Goal: Task Accomplishment & Management: Use online tool/utility

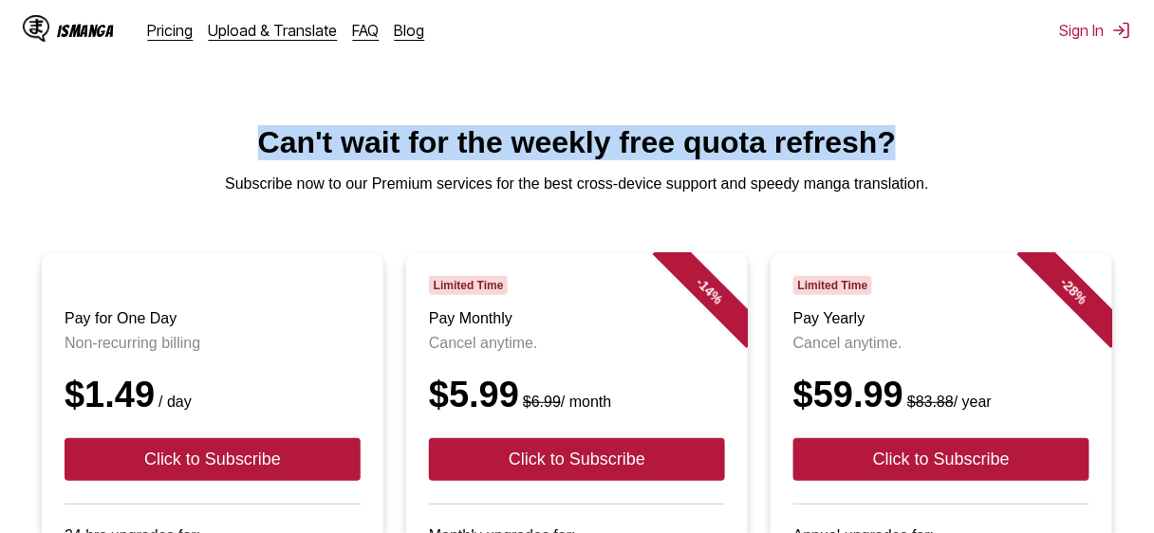
drag, startPoint x: 165, startPoint y: 169, endPoint x: 1100, endPoint y: 166, distance: 934.9
click at [1100, 160] on h1 "Can't wait for the weekly free quota refresh?" at bounding box center [577, 142] width 1124 height 35
click at [1088, 187] on div at bounding box center [1088, 187] width 0 height 0
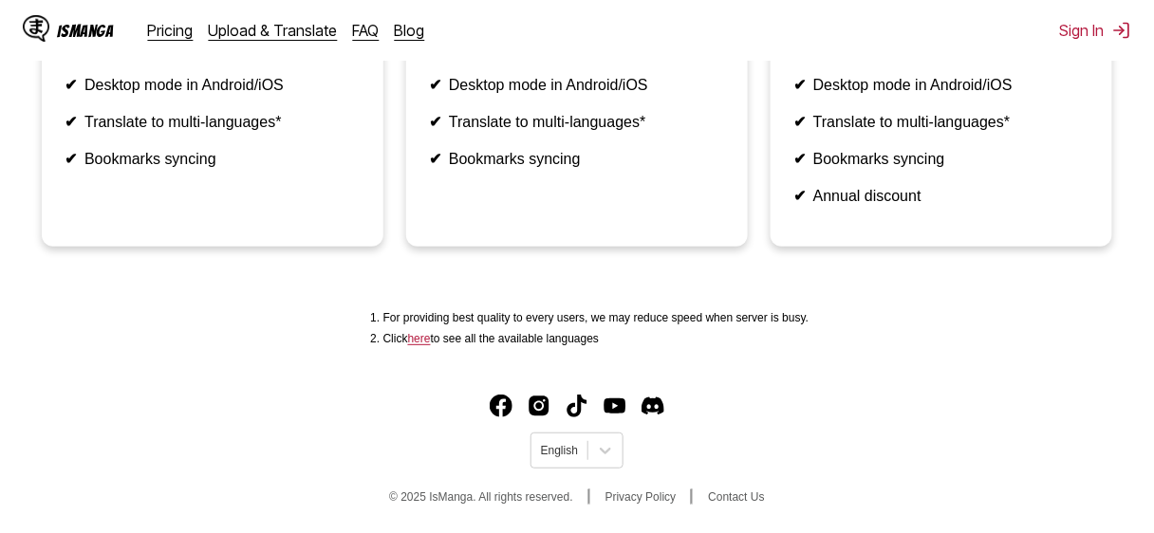
scroll to position [957, 0]
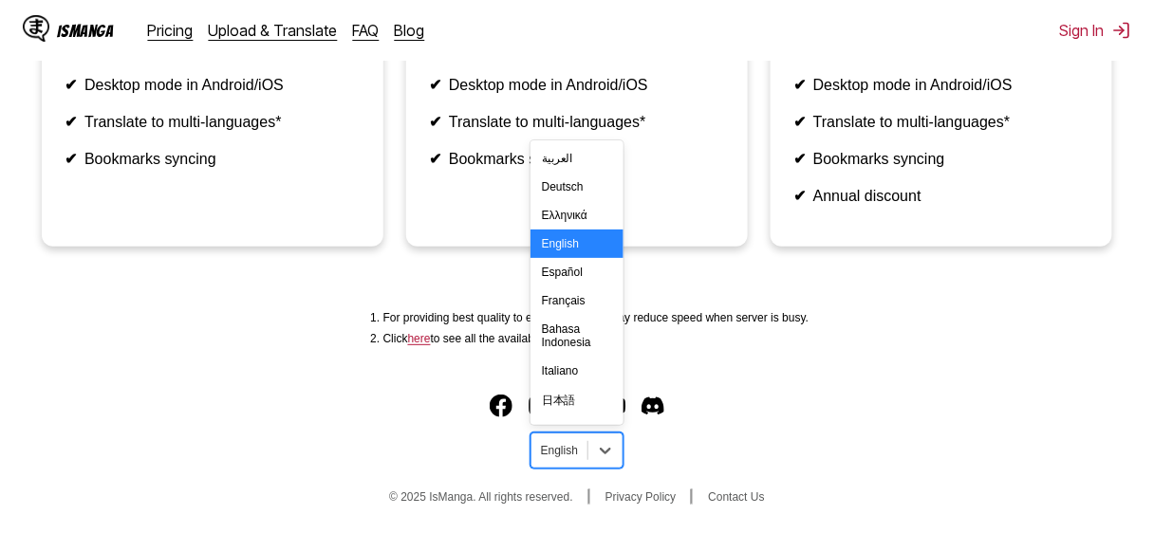
click at [587, 443] on div "English" at bounding box center [560, 451] width 56 height 25
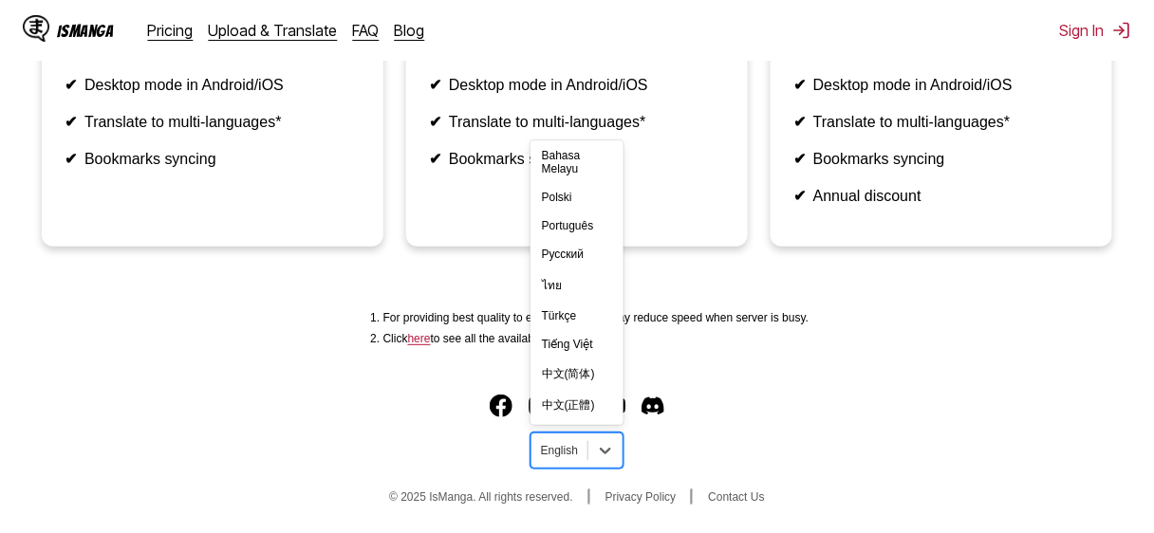
scroll to position [563, 0]
click at [589, 390] on div "中文(正體)" at bounding box center [577, 405] width 93 height 31
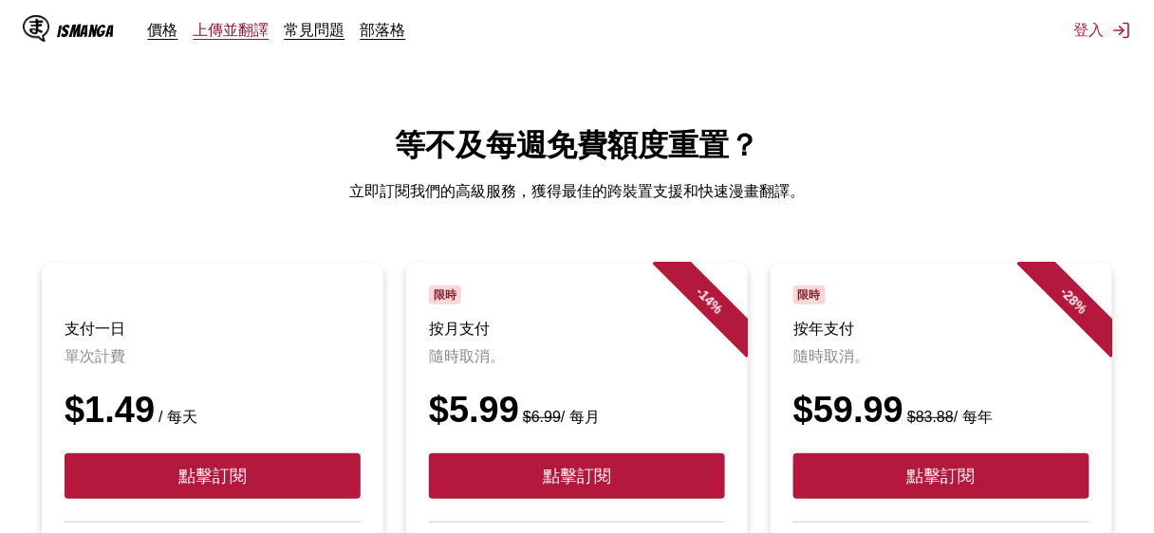
click at [237, 38] on link "上傳並翻譯" at bounding box center [232, 29] width 76 height 19
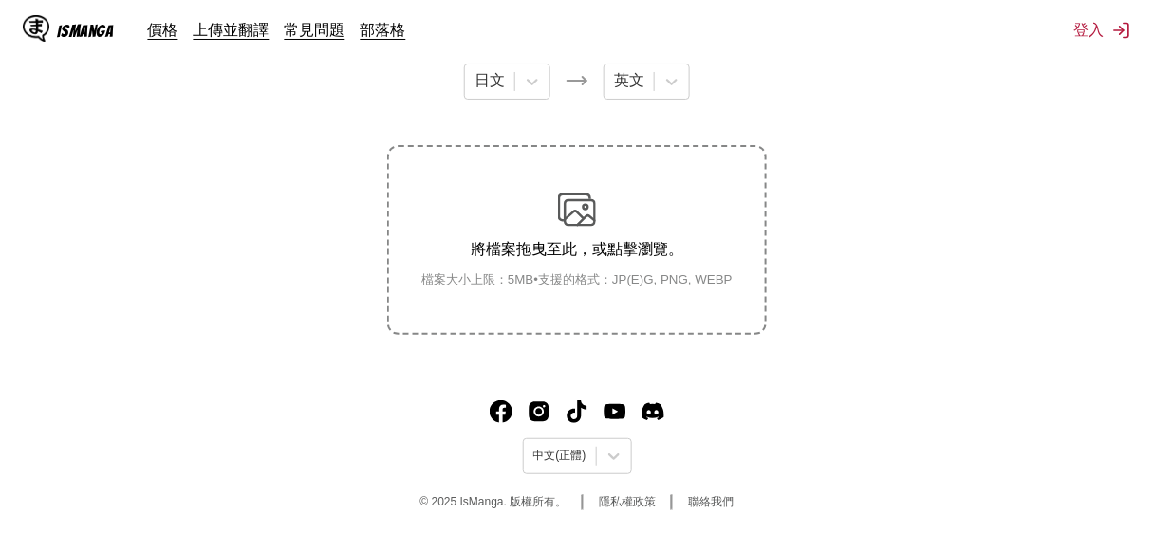
scroll to position [380, 0]
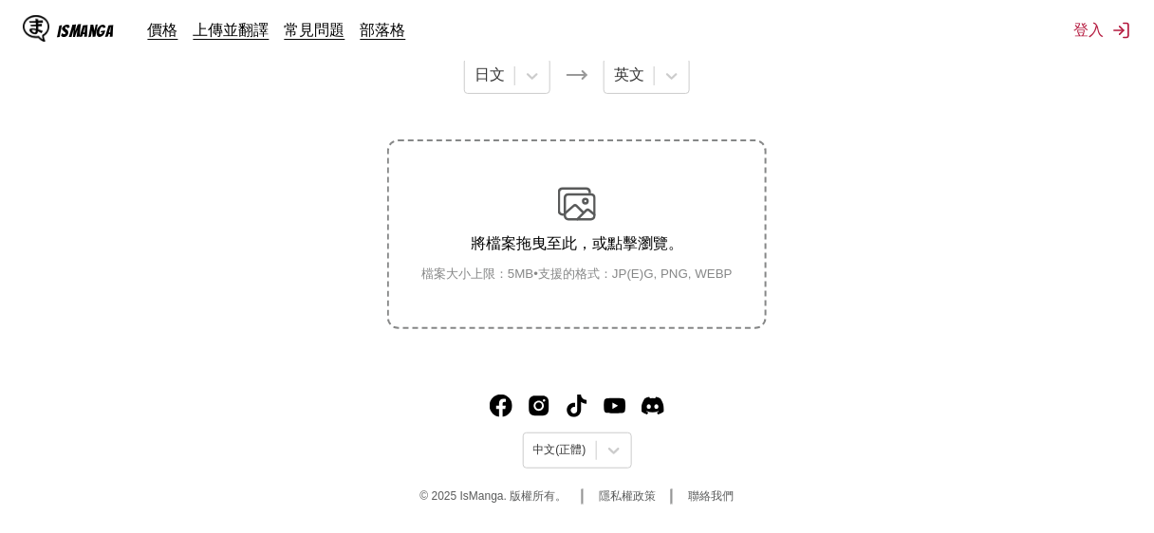
click at [606, 254] on p "將檔案拖曳至此，或點擊瀏覽。" at bounding box center [577, 244] width 342 height 20
click at [0, 0] on input "將檔案拖曳至此，或點擊瀏覽。 檔案大小上限：5MB • 支援的格式：JP(E)G, PNG, WEBP" at bounding box center [0, 0] width 0 height 0
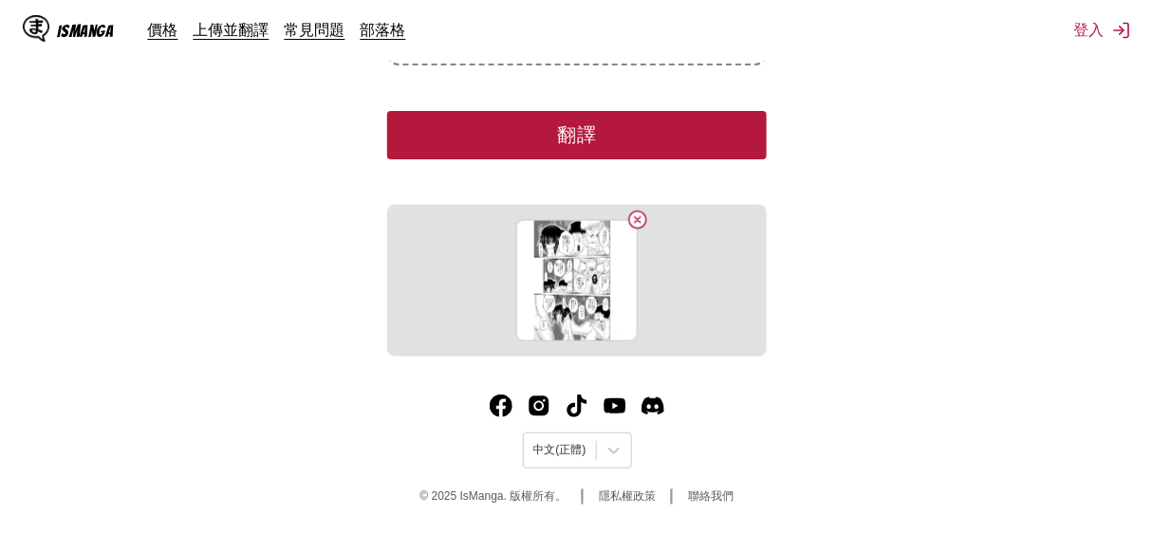
scroll to position [718, 0]
click at [596, 159] on button "翻譯" at bounding box center [577, 135] width 380 height 48
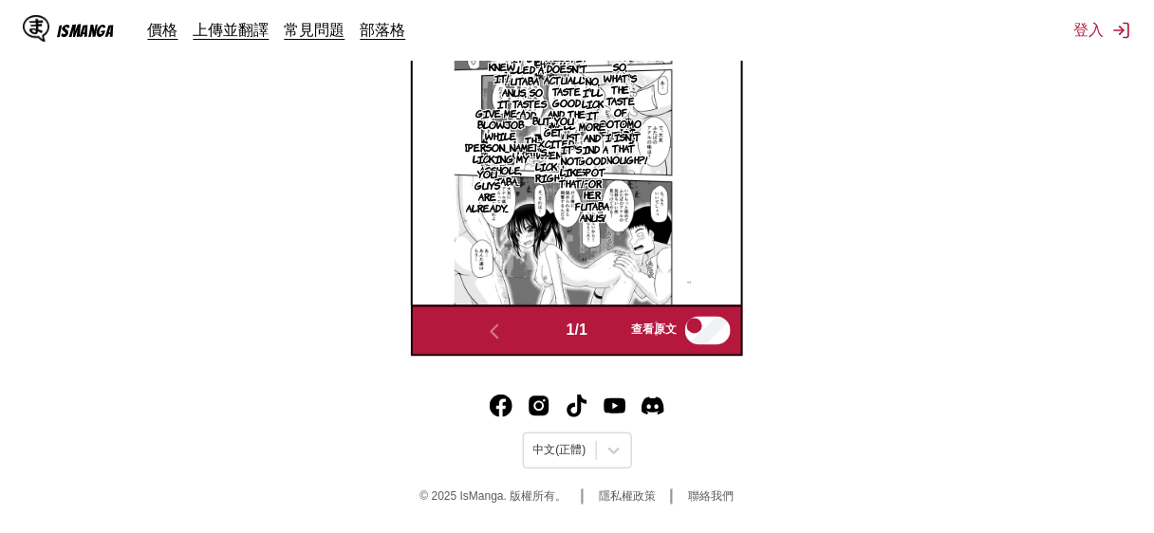
scroll to position [805, 0]
click at [613, 227] on p "No, I'll lick it more and find a good spot for her futaba anus!" at bounding box center [592, 149] width 42 height 156
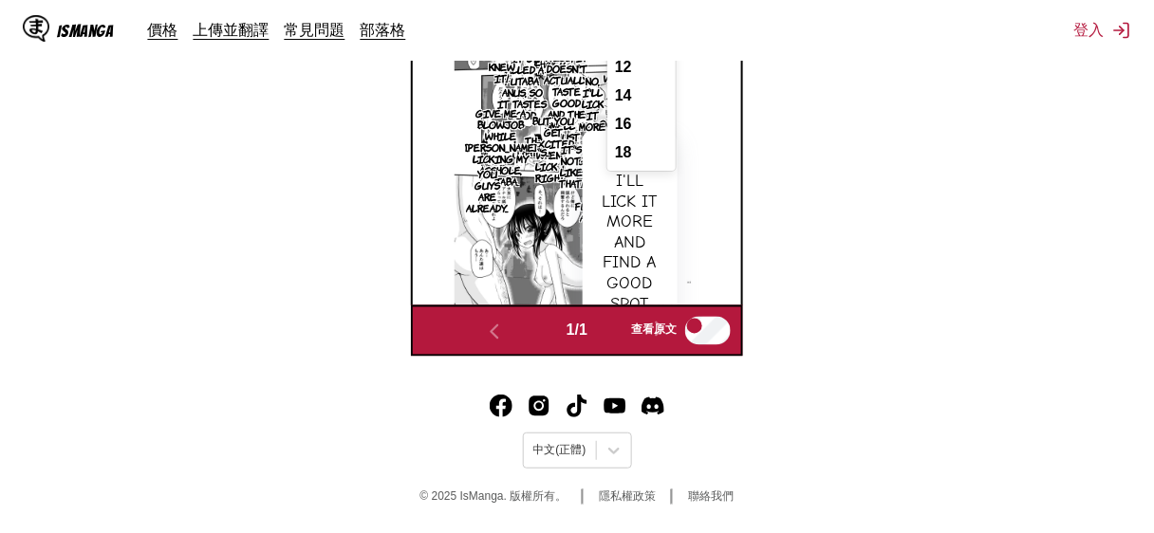
click at [676, 167] on div "18" at bounding box center [641, 153] width 68 height 28
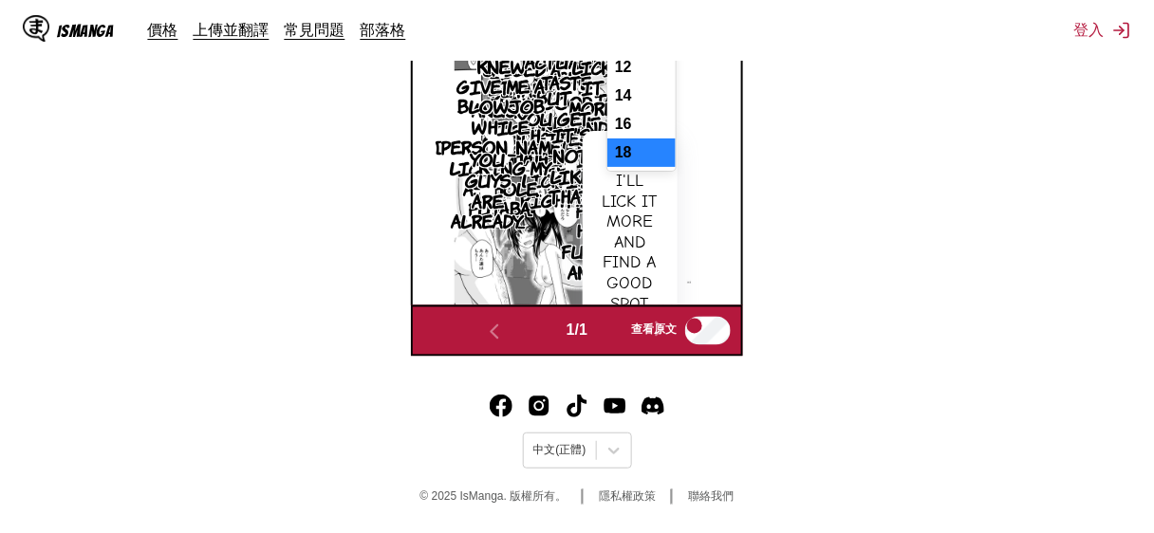
click at [676, 53] on div "10" at bounding box center [641, 39] width 68 height 28
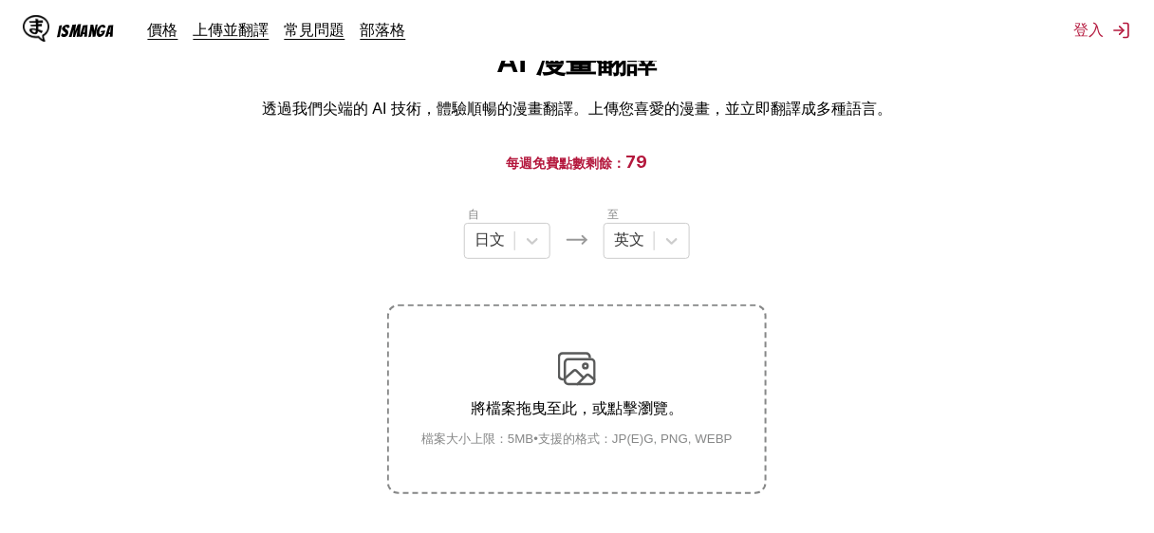
scroll to position [46, 0]
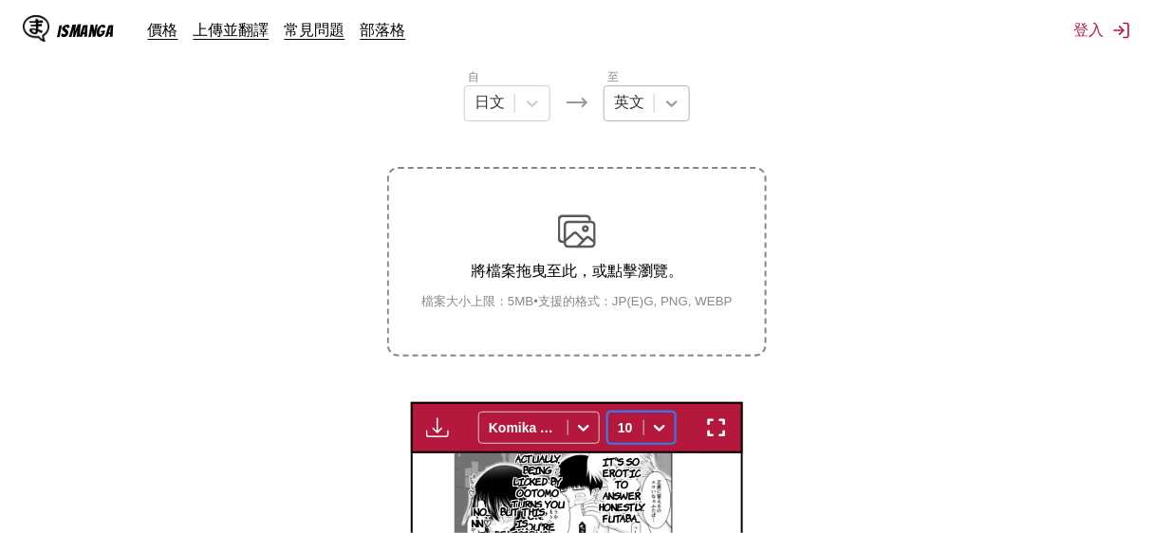
click at [690, 121] on div "英文" at bounding box center [647, 103] width 86 height 36
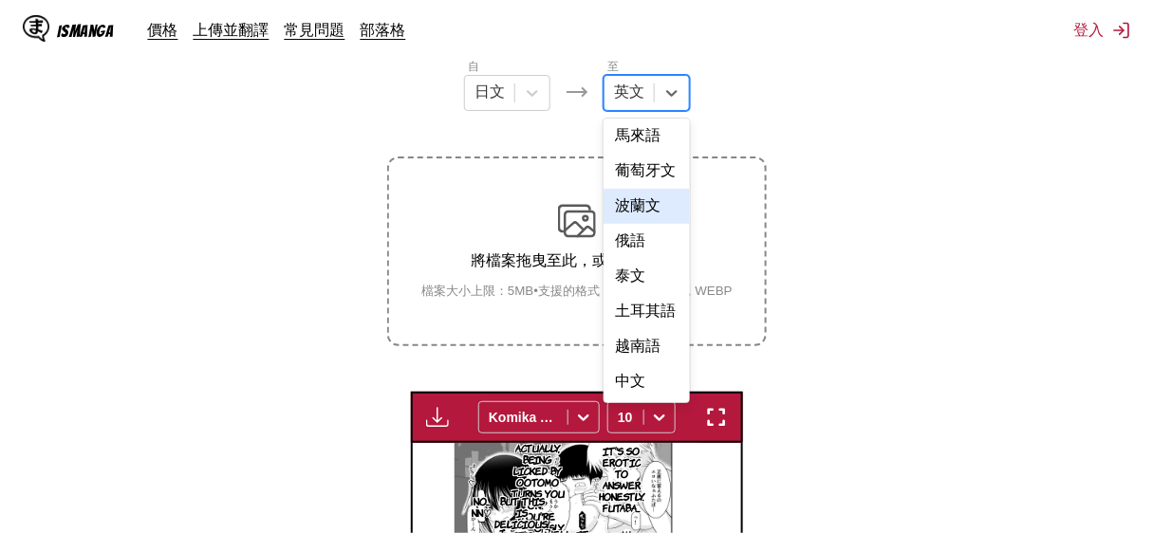
scroll to position [849, 0]
click at [666, 400] on div "中文" at bounding box center [647, 381] width 86 height 35
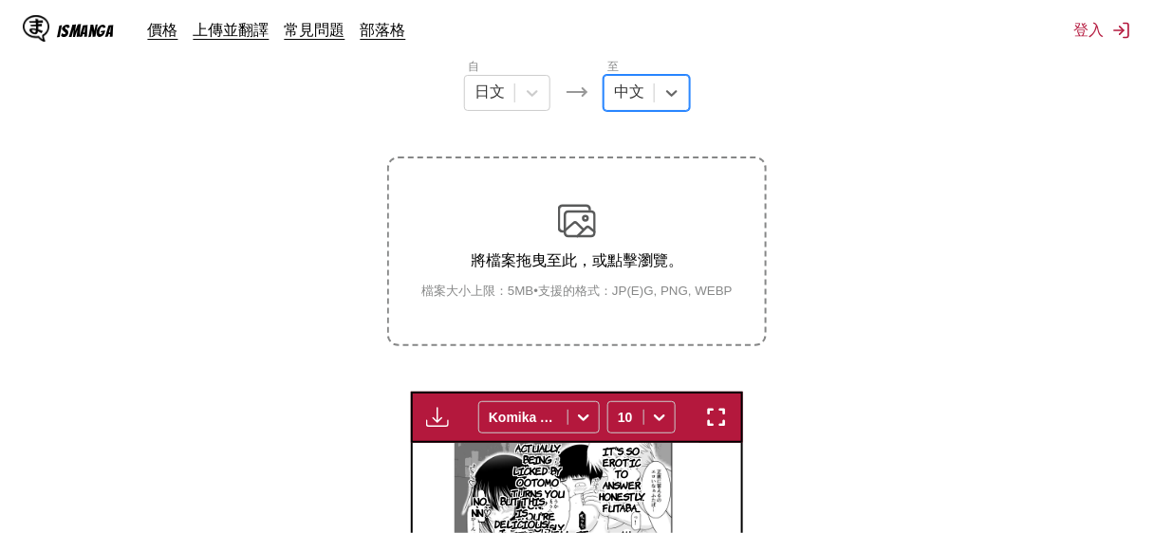
click at [760, 240] on div "自 日文 至 option 中文, selected. 中文 將檔案拖曳至此，或點擊瀏覽。 檔案大小上限：5MB • 支援的格式：JP(E)G, PNG, W…" at bounding box center [577, 201] width 380 height 289
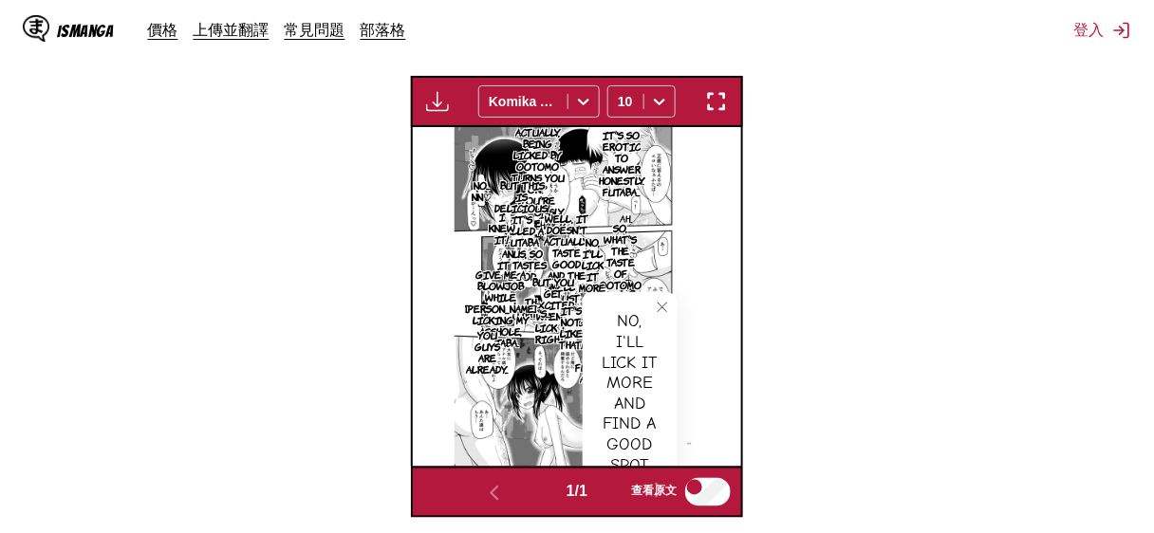
scroll to position [484, 0]
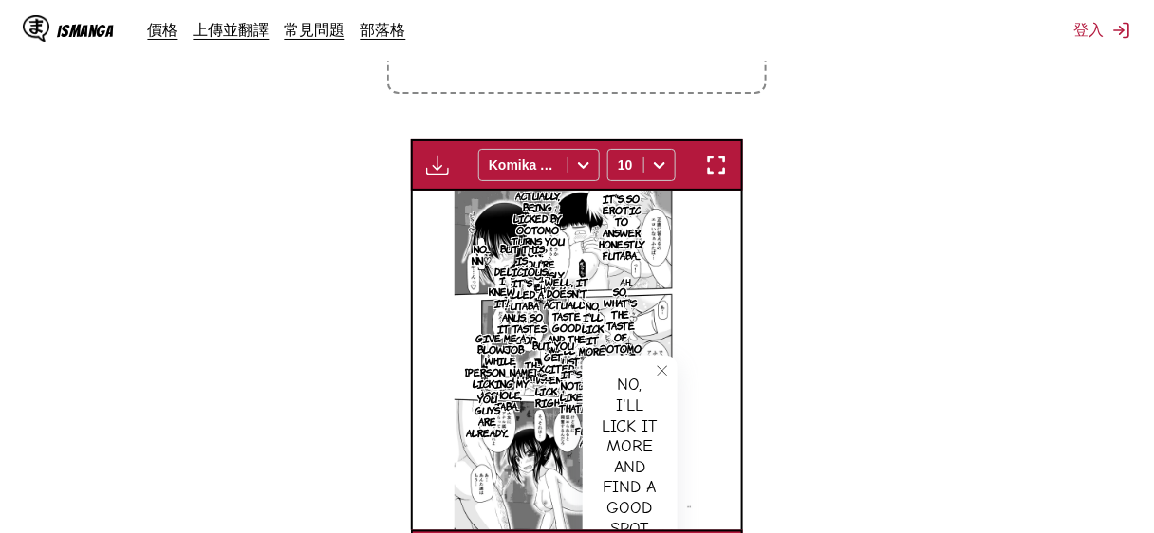
click at [598, 19] on p "將檔案拖曳至此，或點擊瀏覽。" at bounding box center [577, 9] width 342 height 20
click at [0, 0] on input "將檔案拖曳至此，或點擊瀏覽。 檔案大小上限：5MB • 支援的格式：JP(E)G, PNG, WEBP" at bounding box center [0, 0] width 0 height 0
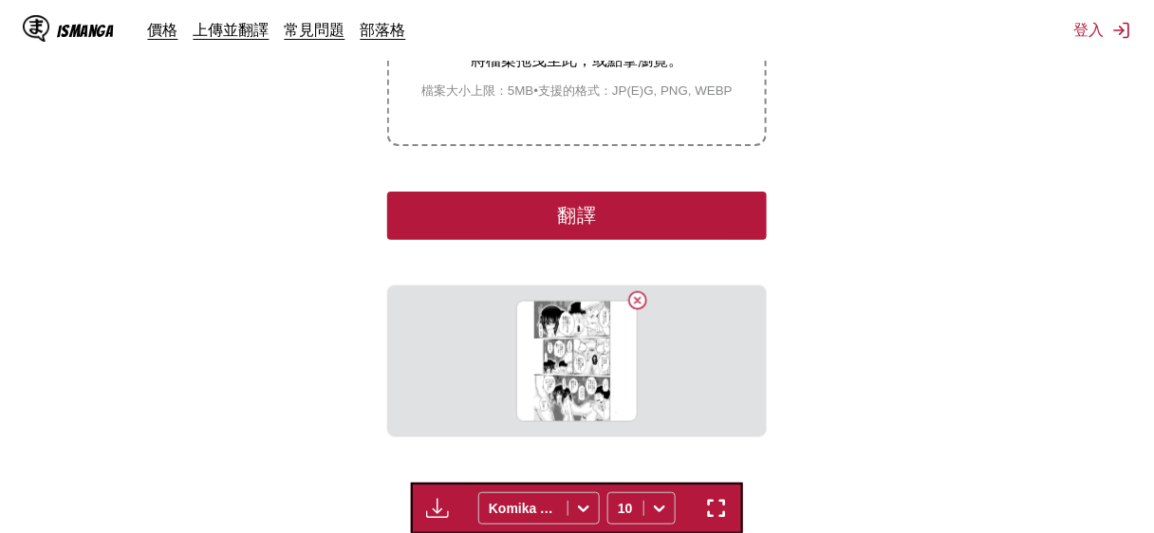
scroll to position [737, 0]
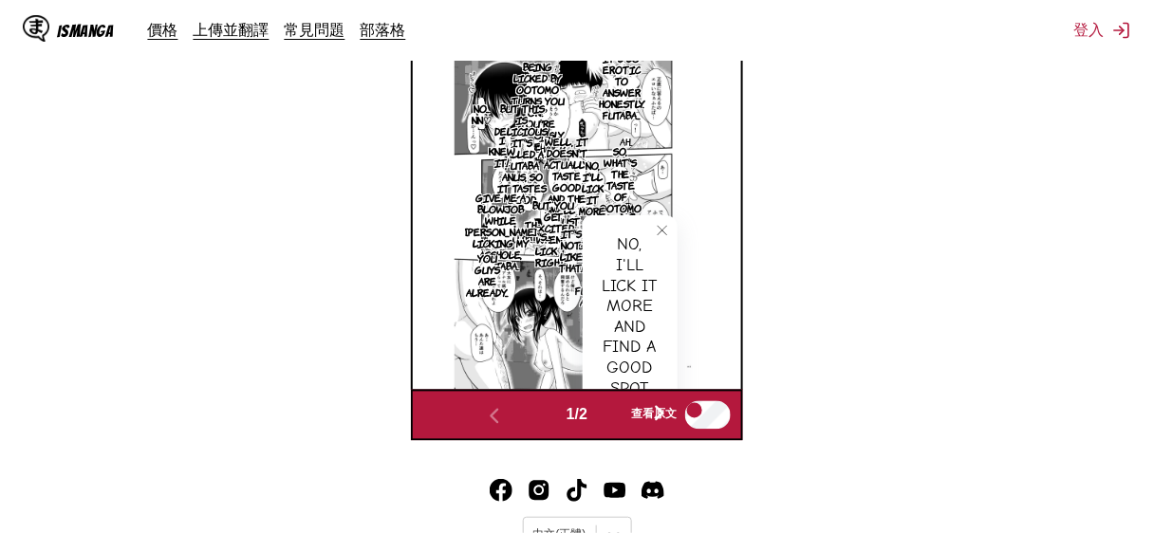
scroll to position [864, 0]
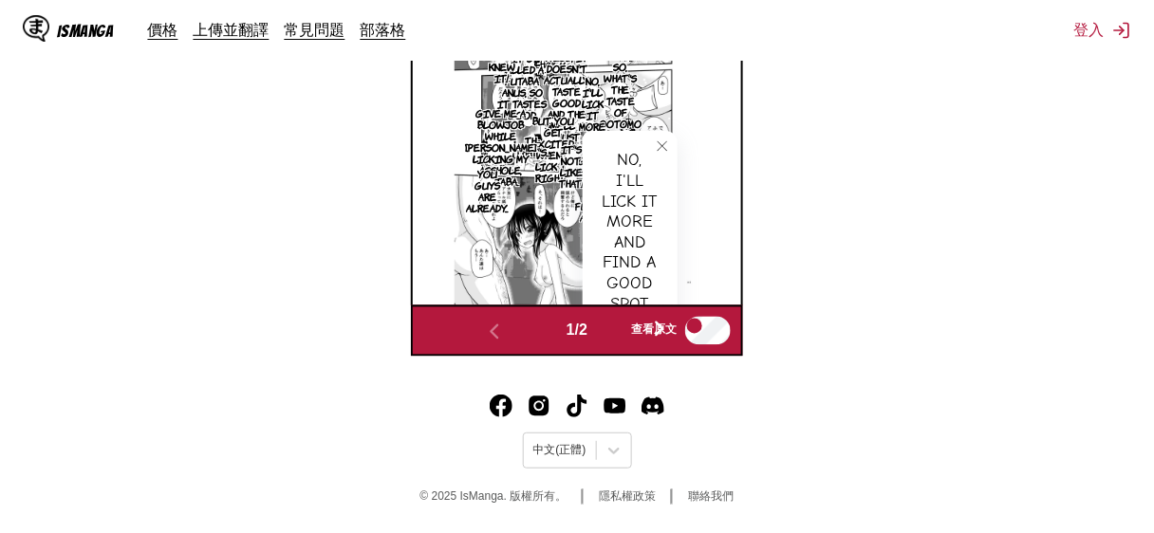
click at [613, 227] on p "No, I'll lick it more and find a good spot for her futaba anus!" at bounding box center [592, 149] width 42 height 156
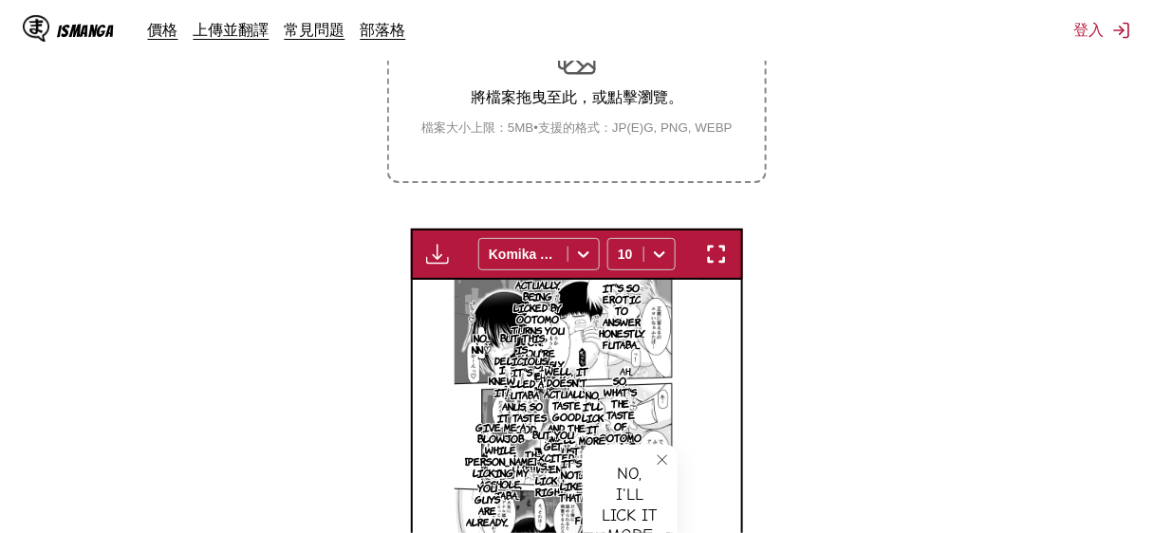
scroll to position [886, 0]
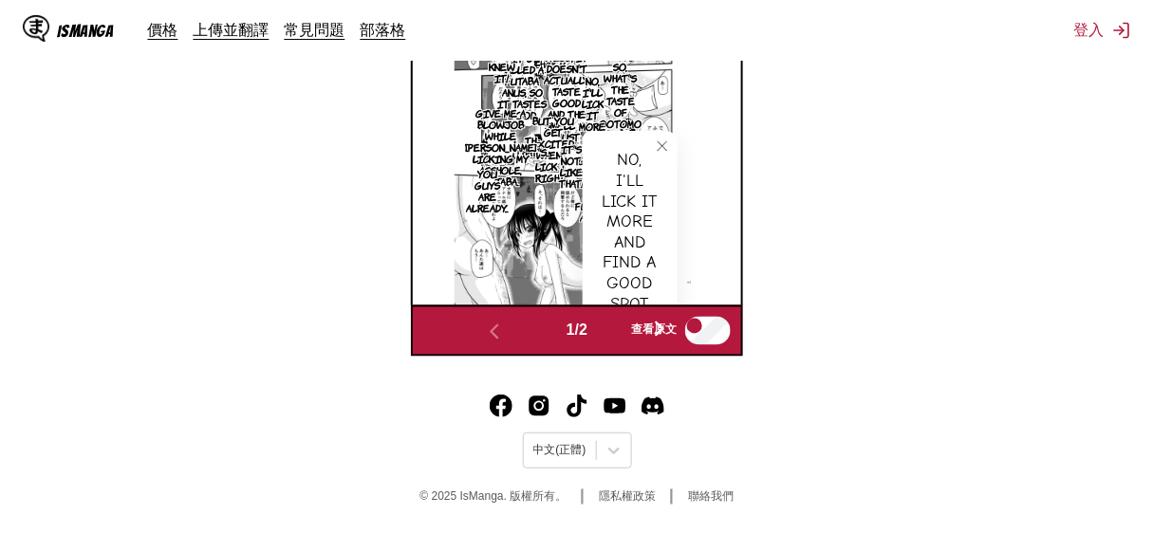
click at [667, 151] on icon "close-tooltip" at bounding box center [662, 145] width 9 height 9
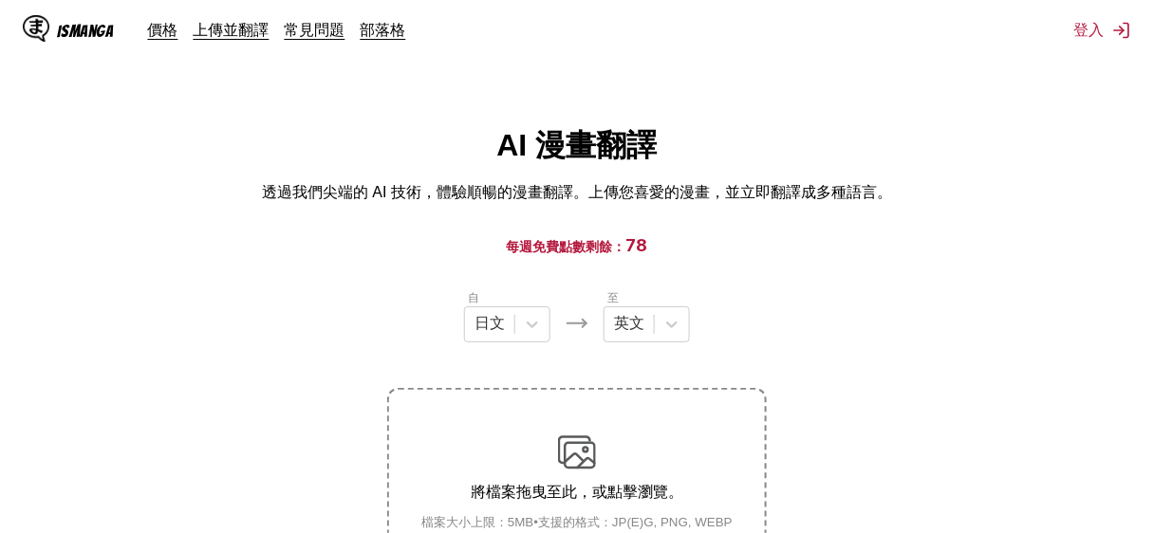
scroll to position [252, 0]
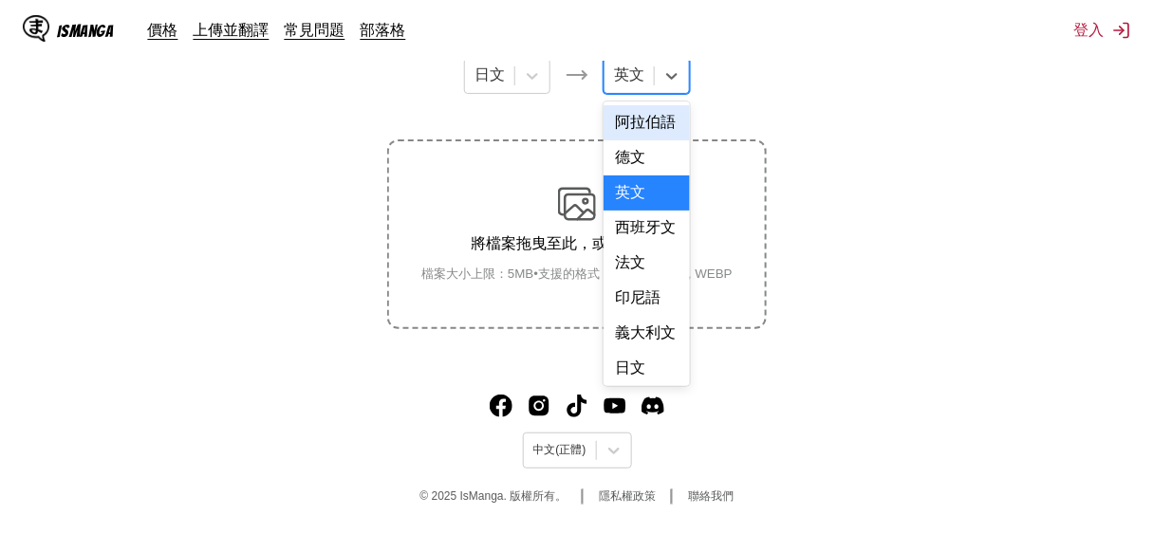
click at [644, 86] on div at bounding box center [629, 75] width 30 height 21
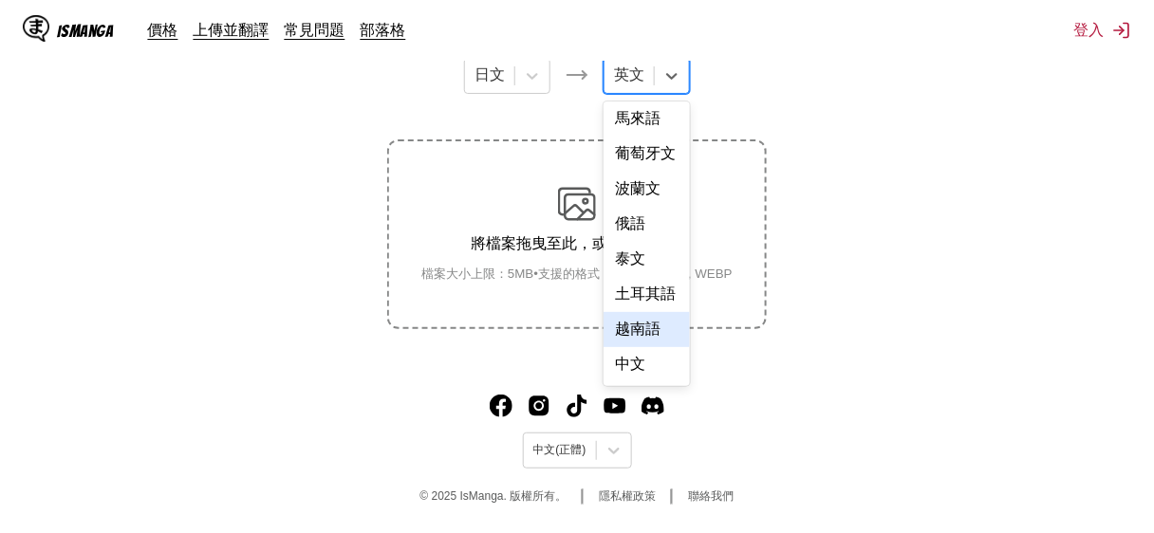
scroll to position [849, 0]
click at [668, 383] on div "中文" at bounding box center [647, 364] width 86 height 35
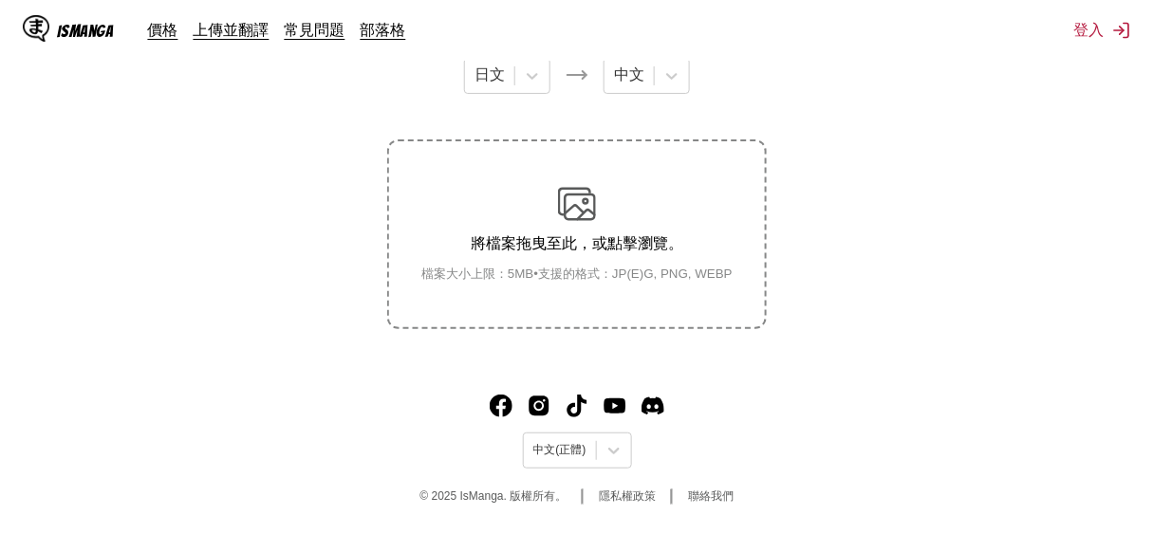
click at [600, 234] on div "自 日文 至 中文 將檔案拖曳至此，或點擊瀏覽。 檔案大小上限：5MB • 支援的格式：JP(E)G, PNG, WEBP" at bounding box center [577, 184] width 380 height 289
click at [582, 223] on img at bounding box center [577, 204] width 38 height 38
click at [0, 0] on input "將檔案拖曳至此，或點擊瀏覽。 檔案大小上限：5MB • 支援的格式：JP(E)G, PNG, WEBP" at bounding box center [0, 0] width 0 height 0
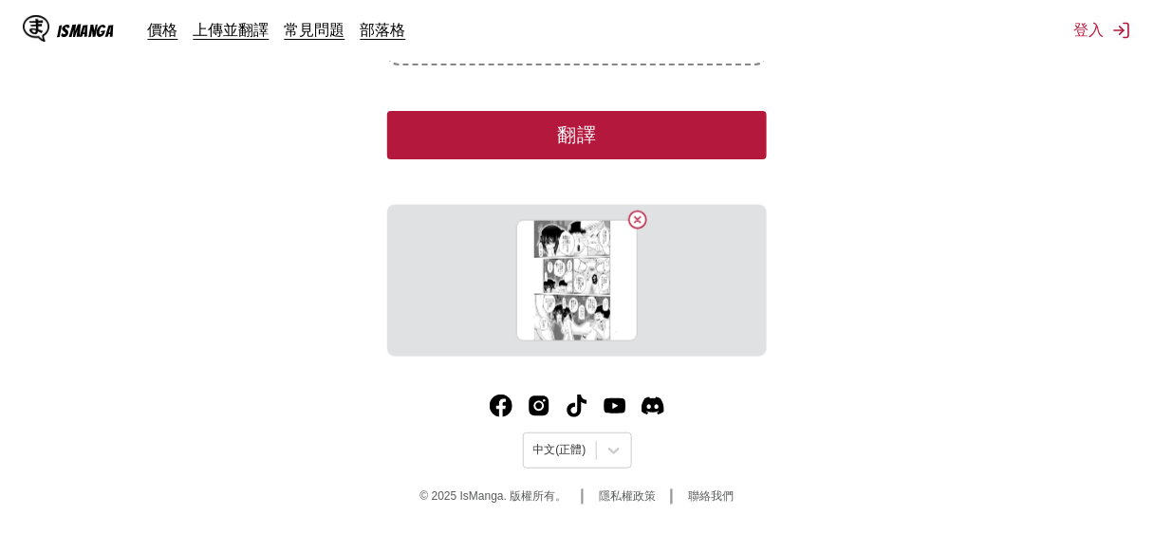
scroll to position [844, 0]
click at [578, 111] on button "翻譯" at bounding box center [577, 135] width 380 height 48
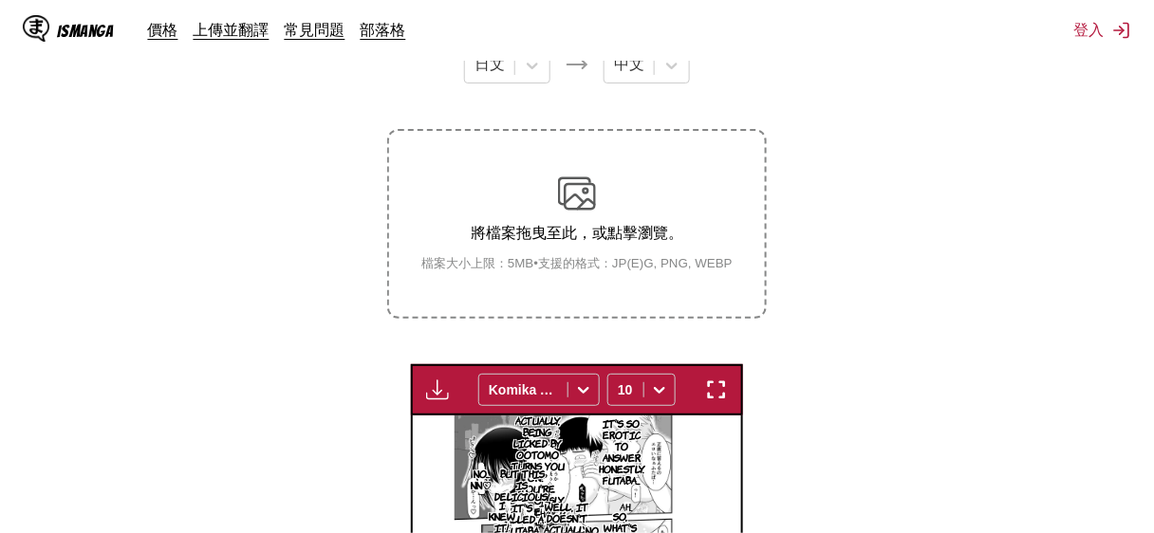
scroll to position [0, 0]
